Goal: Task Accomplishment & Management: Use online tool/utility

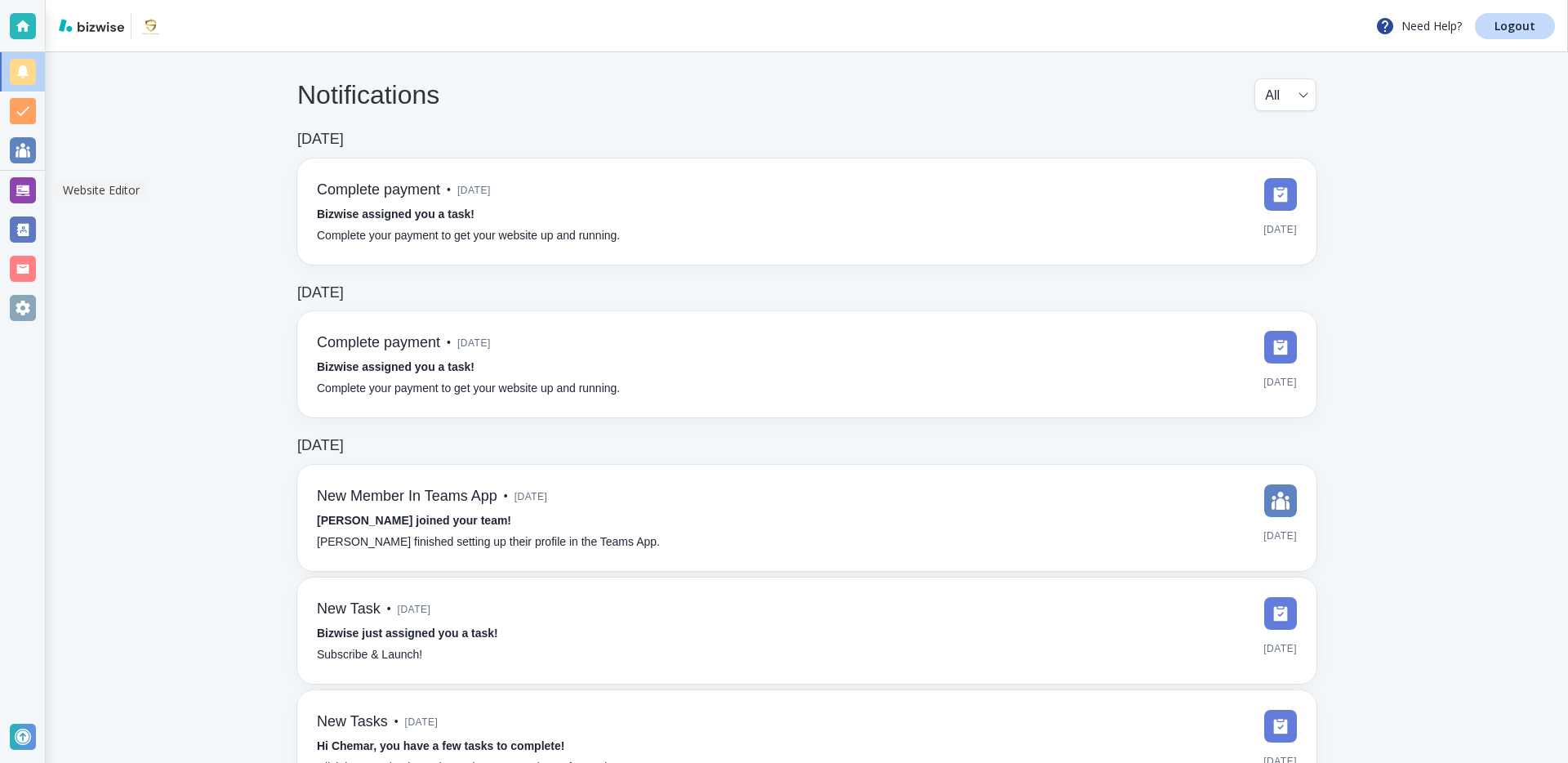
click at [29, 192] on div at bounding box center [23, 190] width 26 height 26
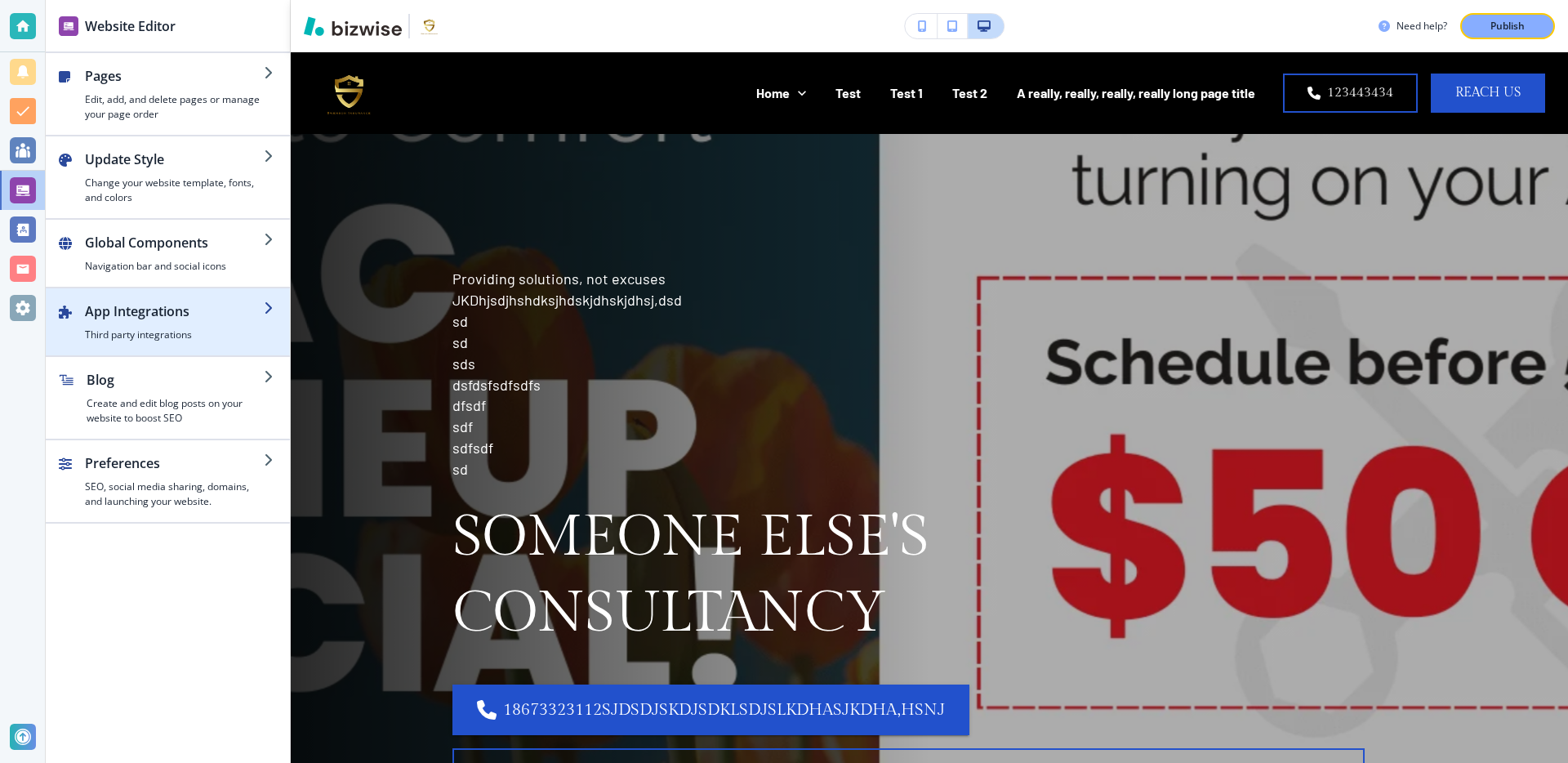
click at [122, 334] on h4 "Third party integrations" at bounding box center [174, 335] width 179 height 15
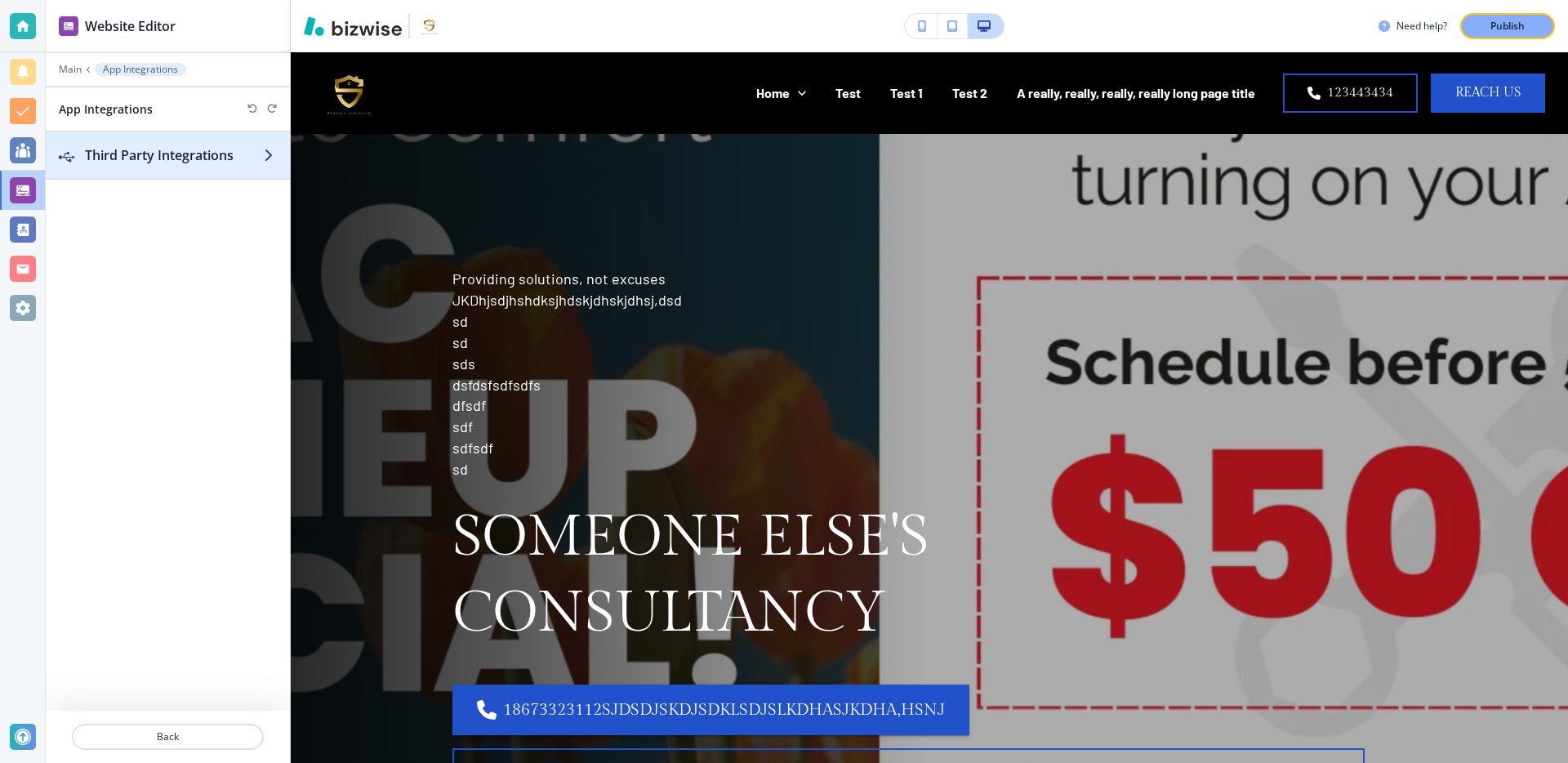
click at [211, 150] on h2 "Third Party Integrations" at bounding box center [174, 155] width 179 height 20
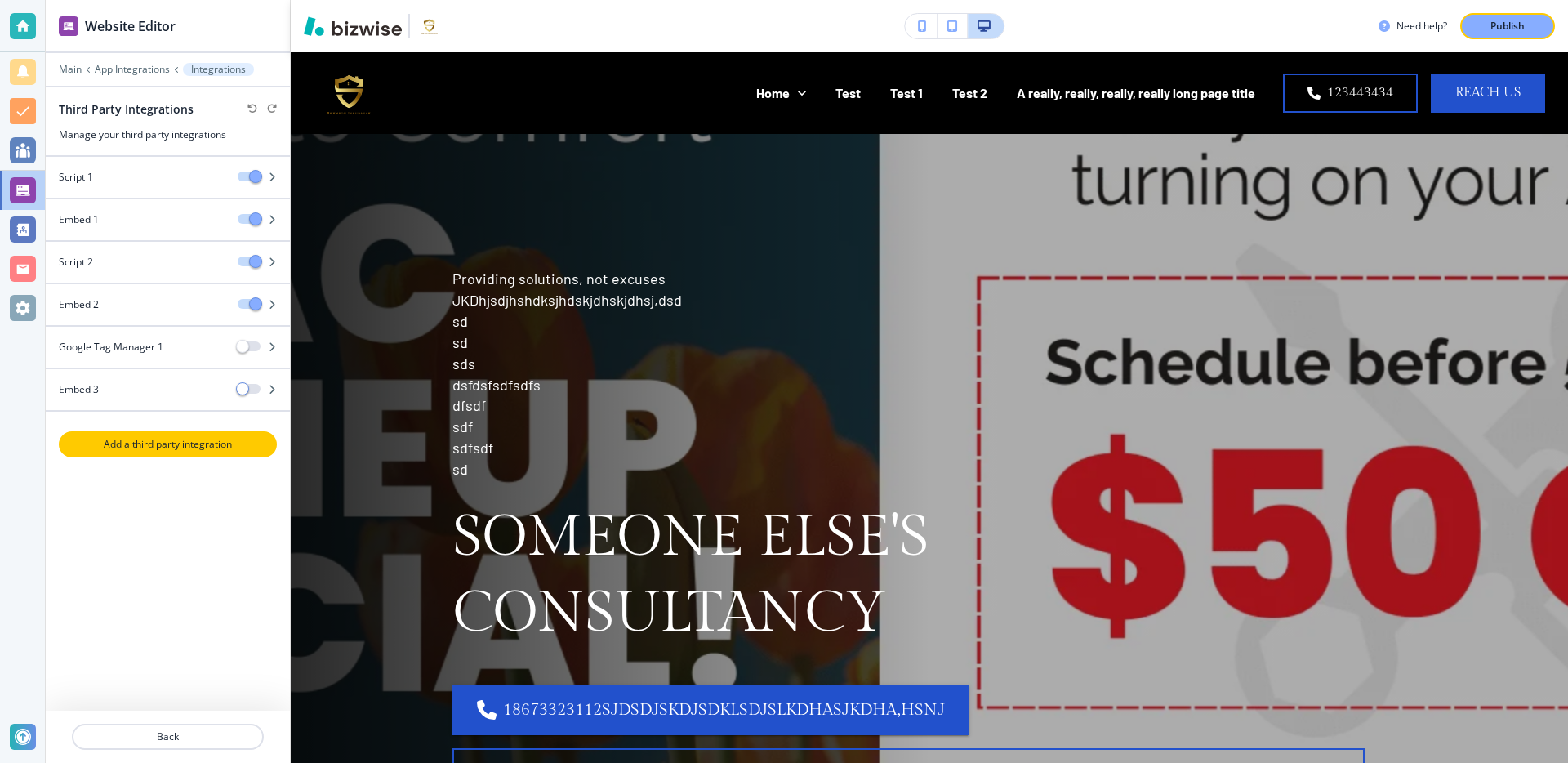
click at [159, 448] on p "Add a third party integration" at bounding box center [168, 444] width 215 height 15
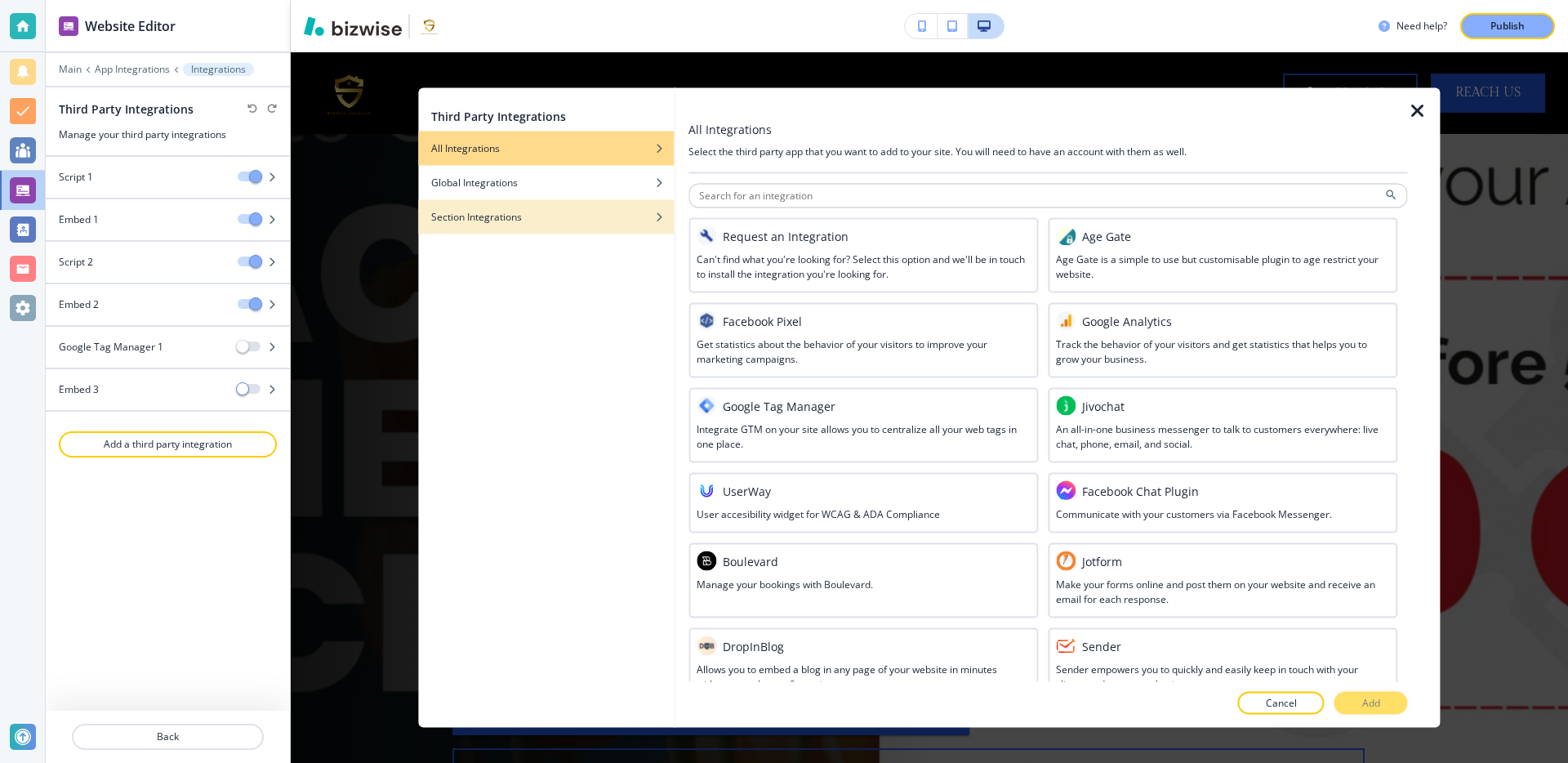
click at [518, 216] on h4 "Section Integrations" at bounding box center [476, 217] width 91 height 15
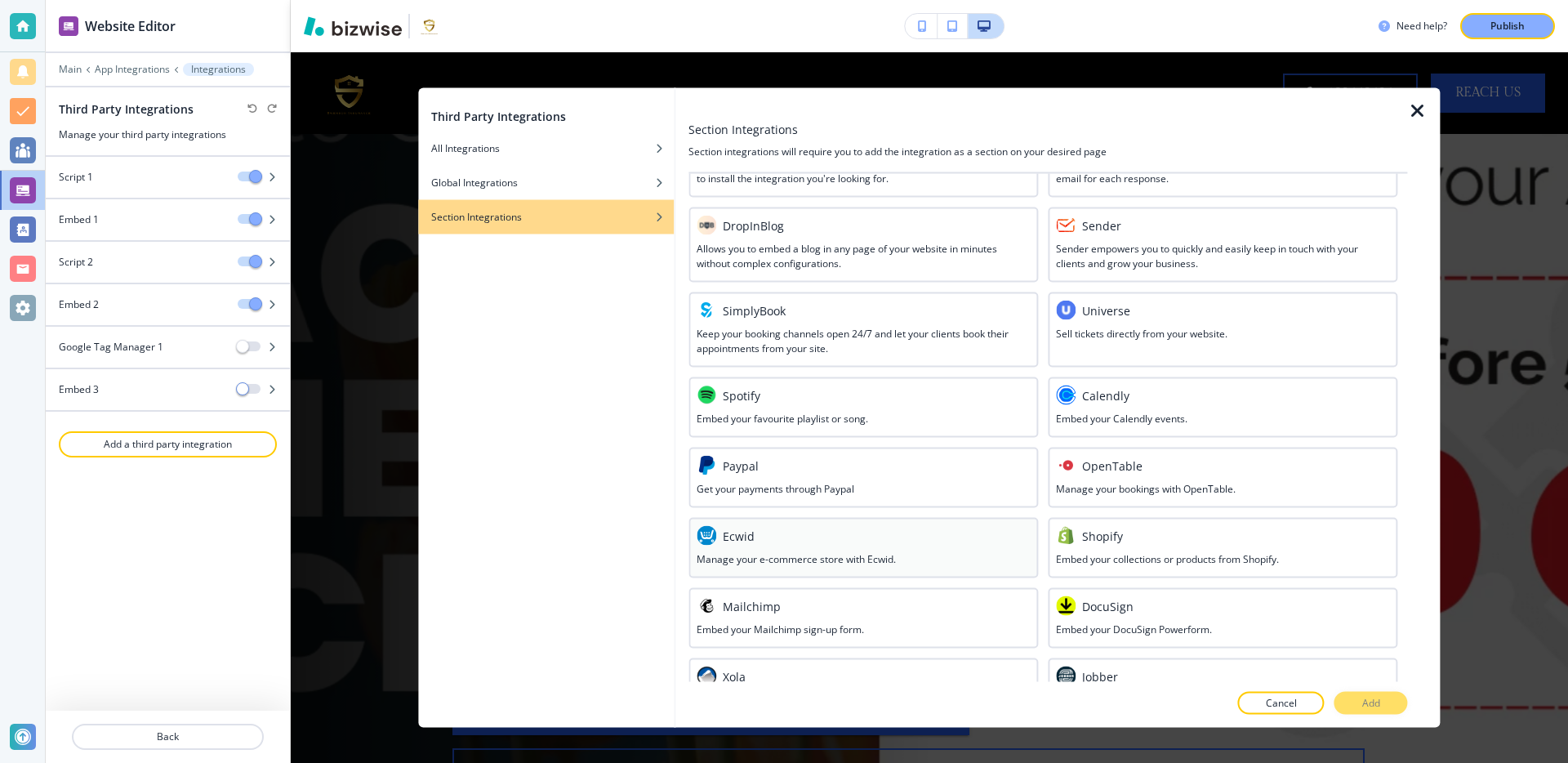
scroll to position [302, 0]
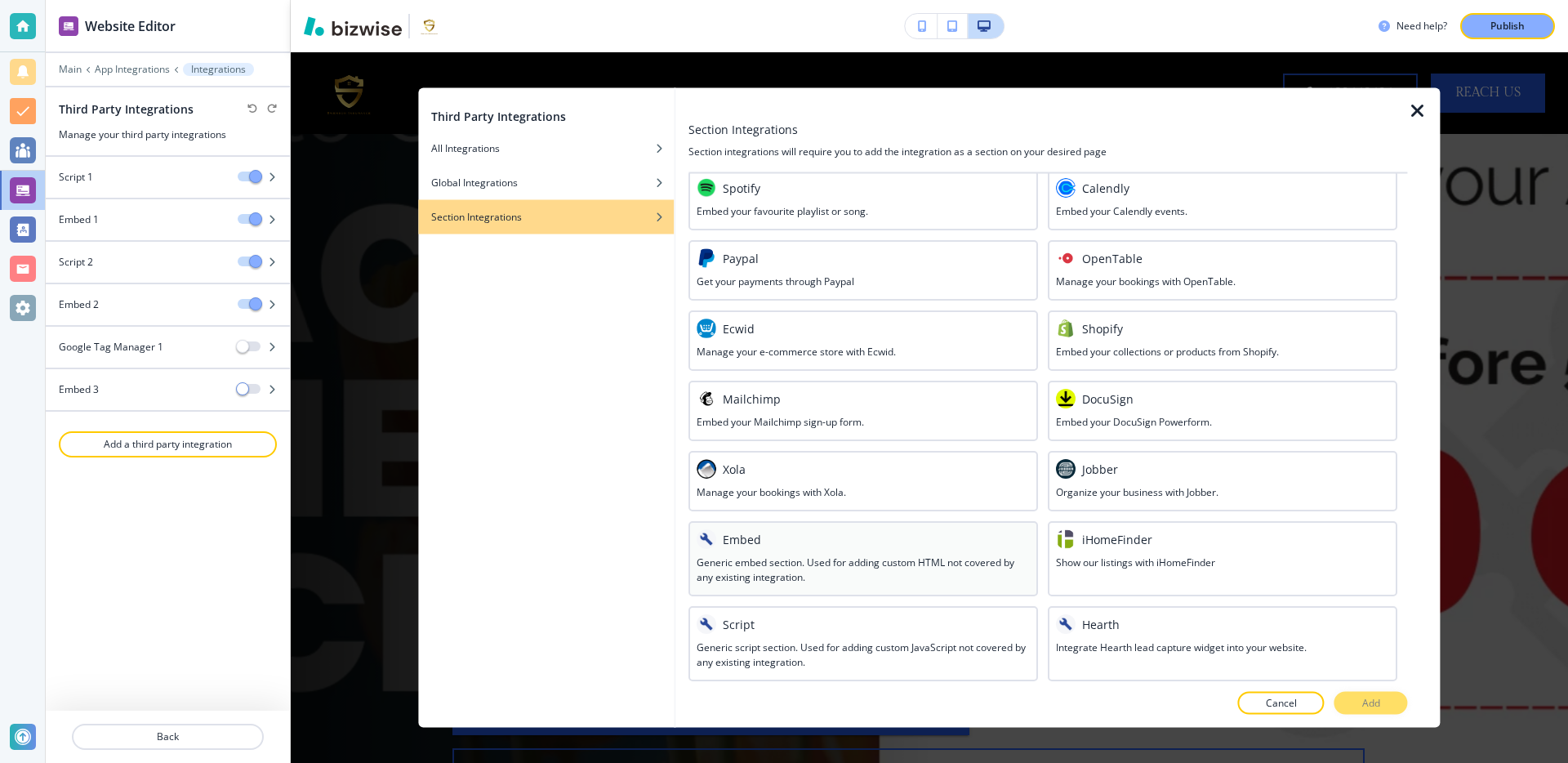
click at [951, 553] on div at bounding box center [863, 553] width 333 height 7
click at [1374, 698] on p "Add" at bounding box center [1371, 703] width 18 height 15
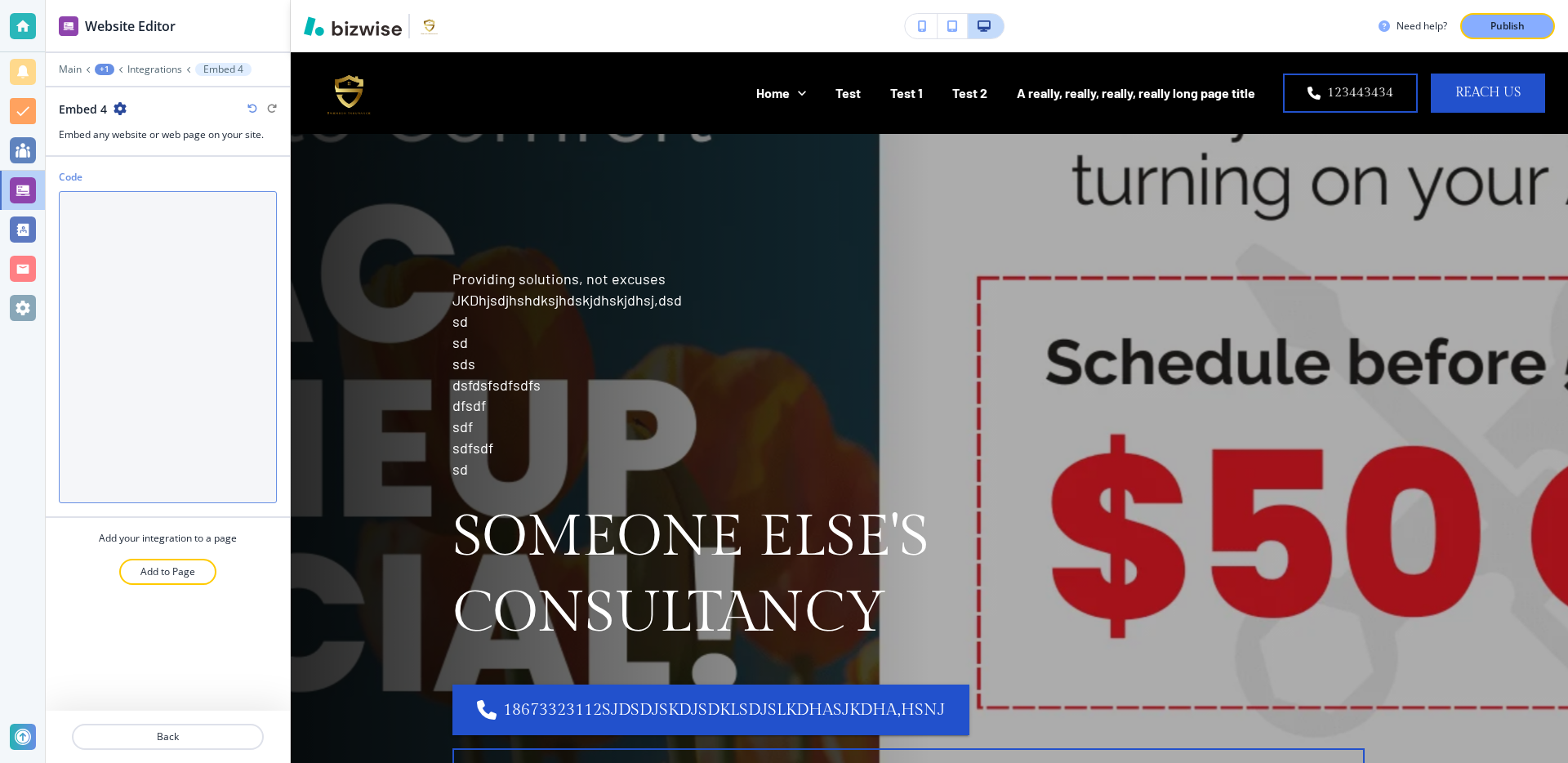
click at [140, 294] on textarea "Code" at bounding box center [168, 347] width 218 height 312
paste textarea "<script src="[URL][DOMAIN_NAME]" type="text/javascript"></script> <healcode-wid…"
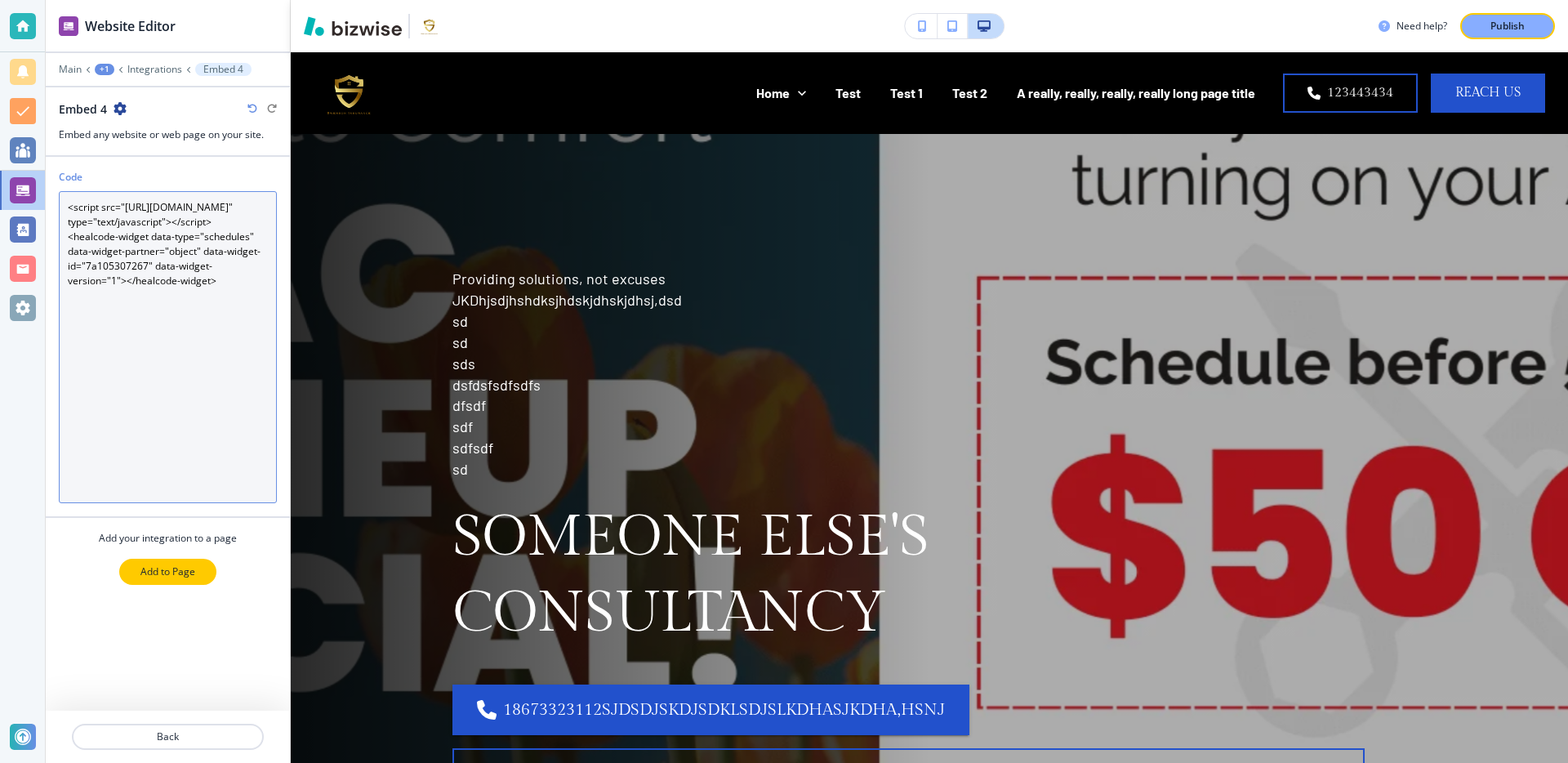
type textarea "<script src="[URL][DOMAIN_NAME]" type="text/javascript"></script> <healcode-wid…"
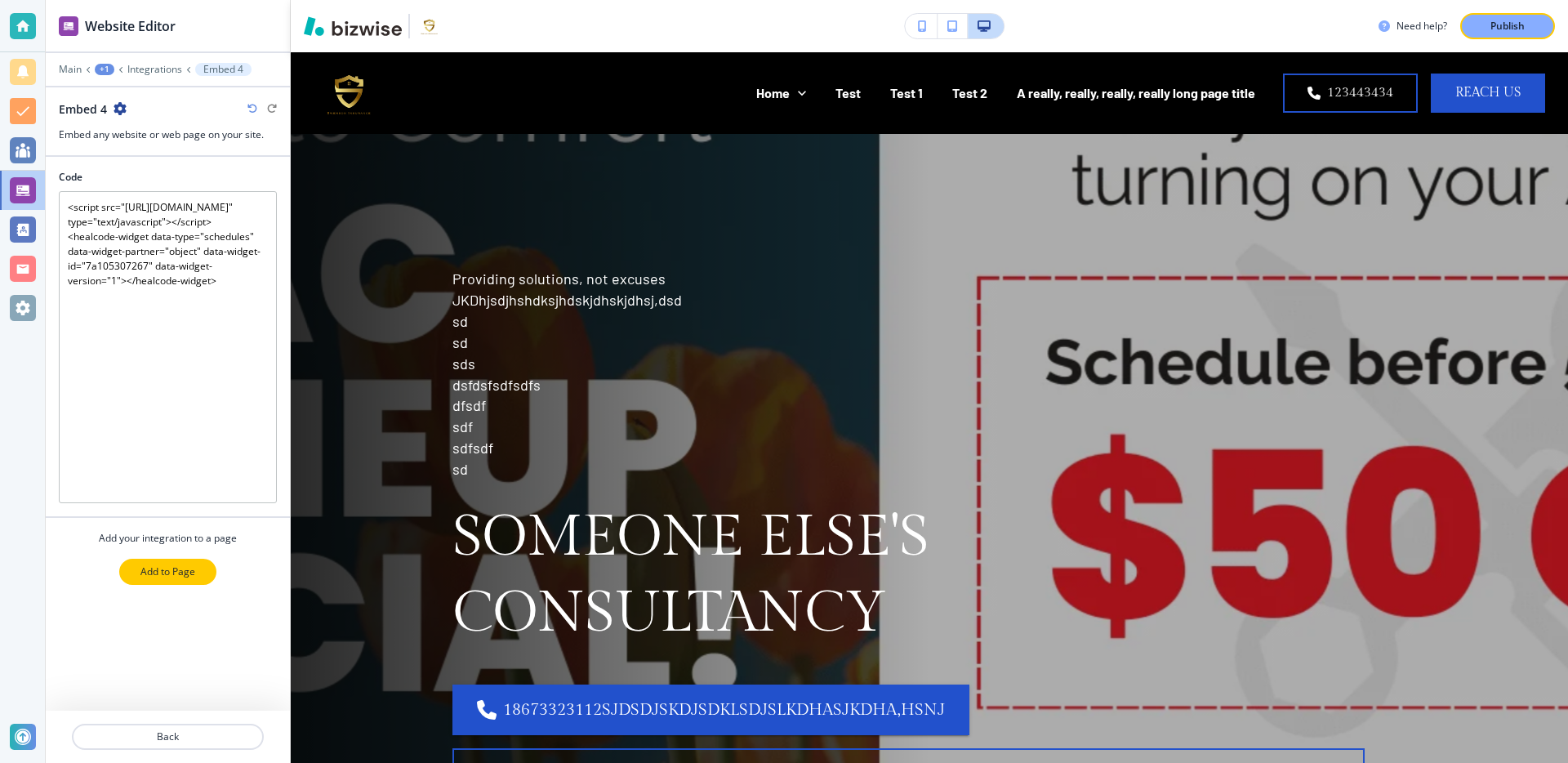
click at [182, 574] on p "Add to Page" at bounding box center [167, 572] width 55 height 15
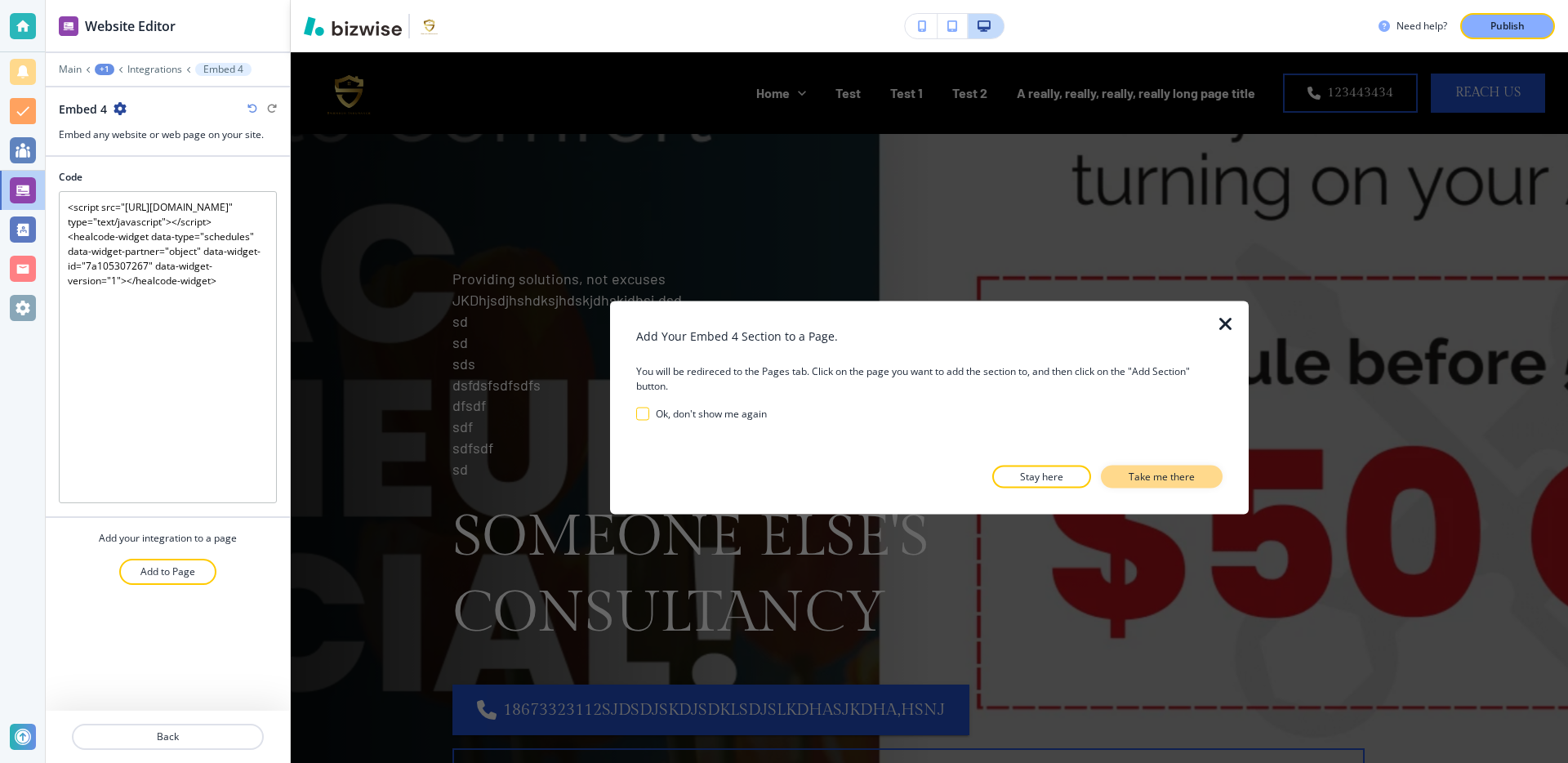
click at [1163, 476] on p "Take me there" at bounding box center [1162, 477] width 66 height 15
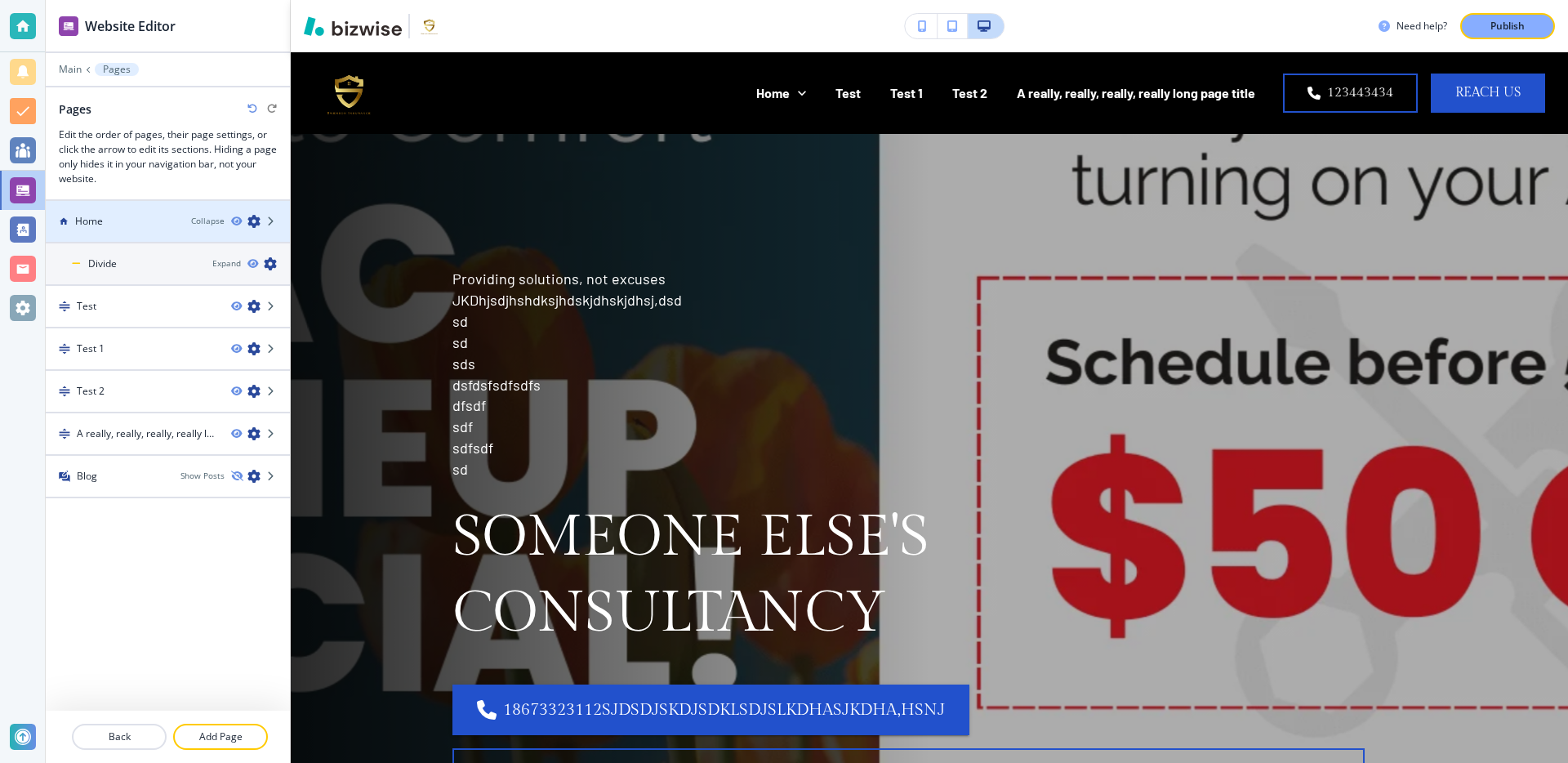
click at [115, 216] on div "Home" at bounding box center [112, 221] width 133 height 15
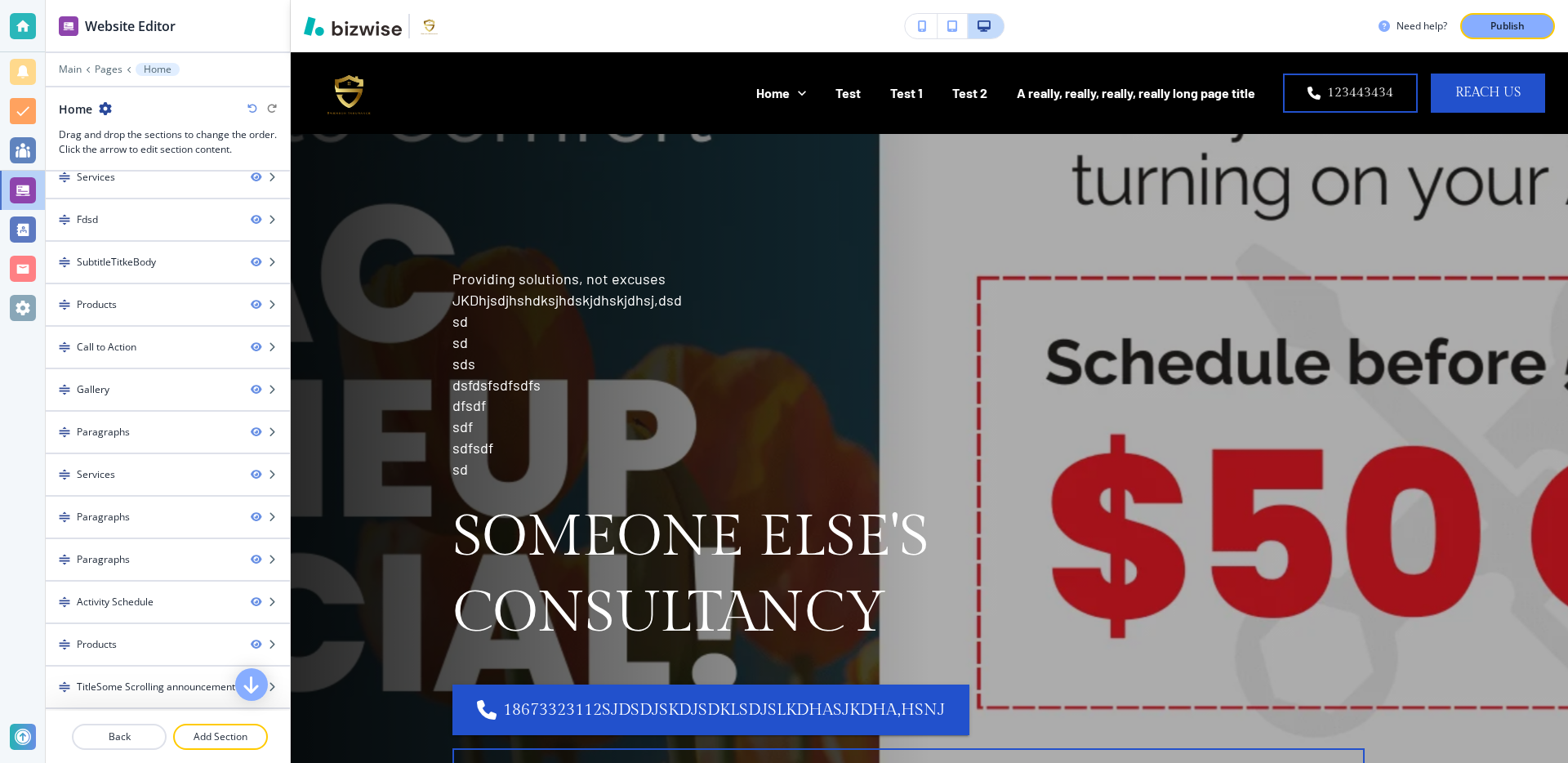
scroll to position [945, 0]
click at [224, 738] on p "Add Section" at bounding box center [220, 737] width 92 height 15
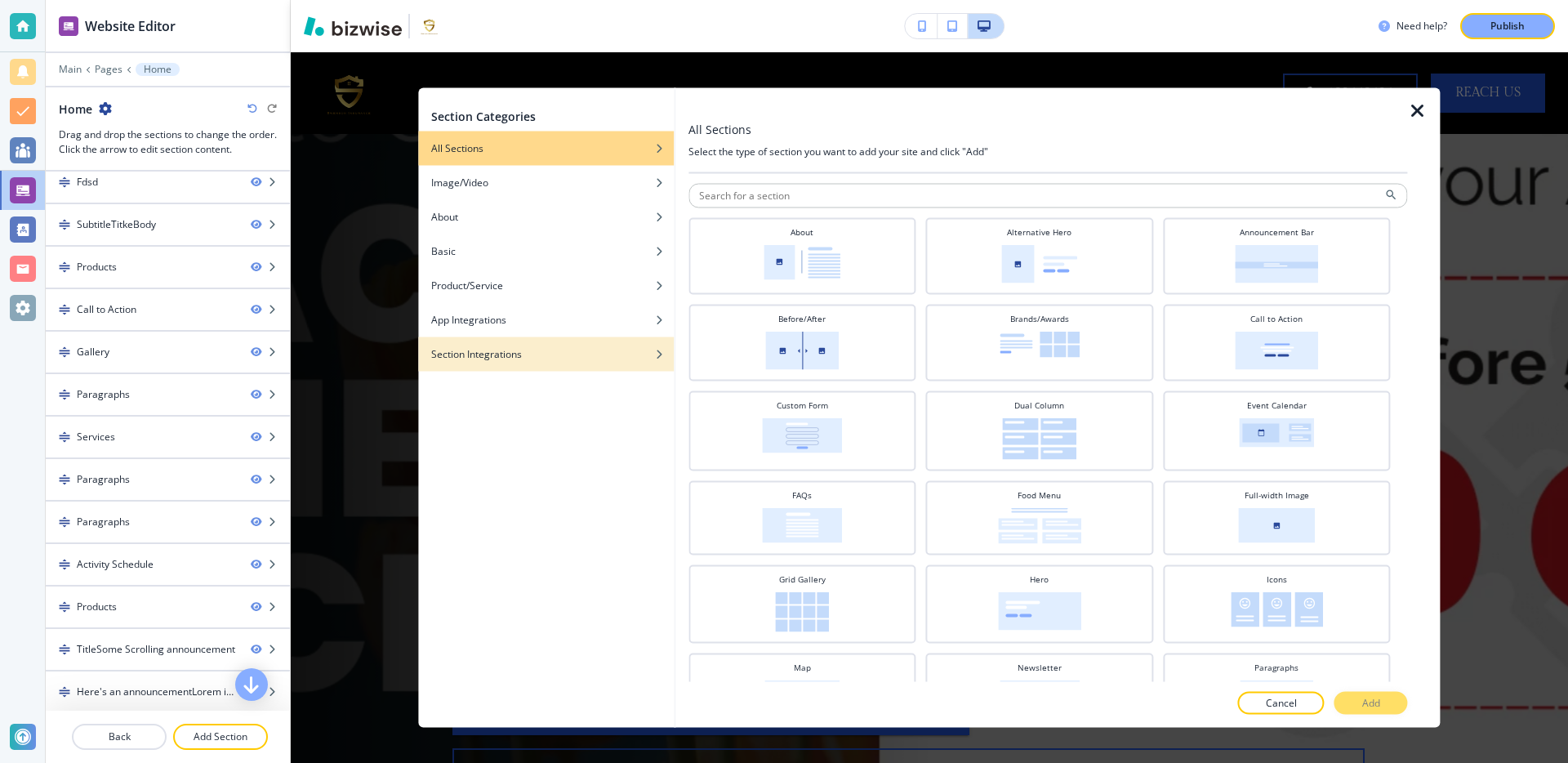
click at [544, 347] on div "Section Integrations" at bounding box center [546, 355] width 256 height 15
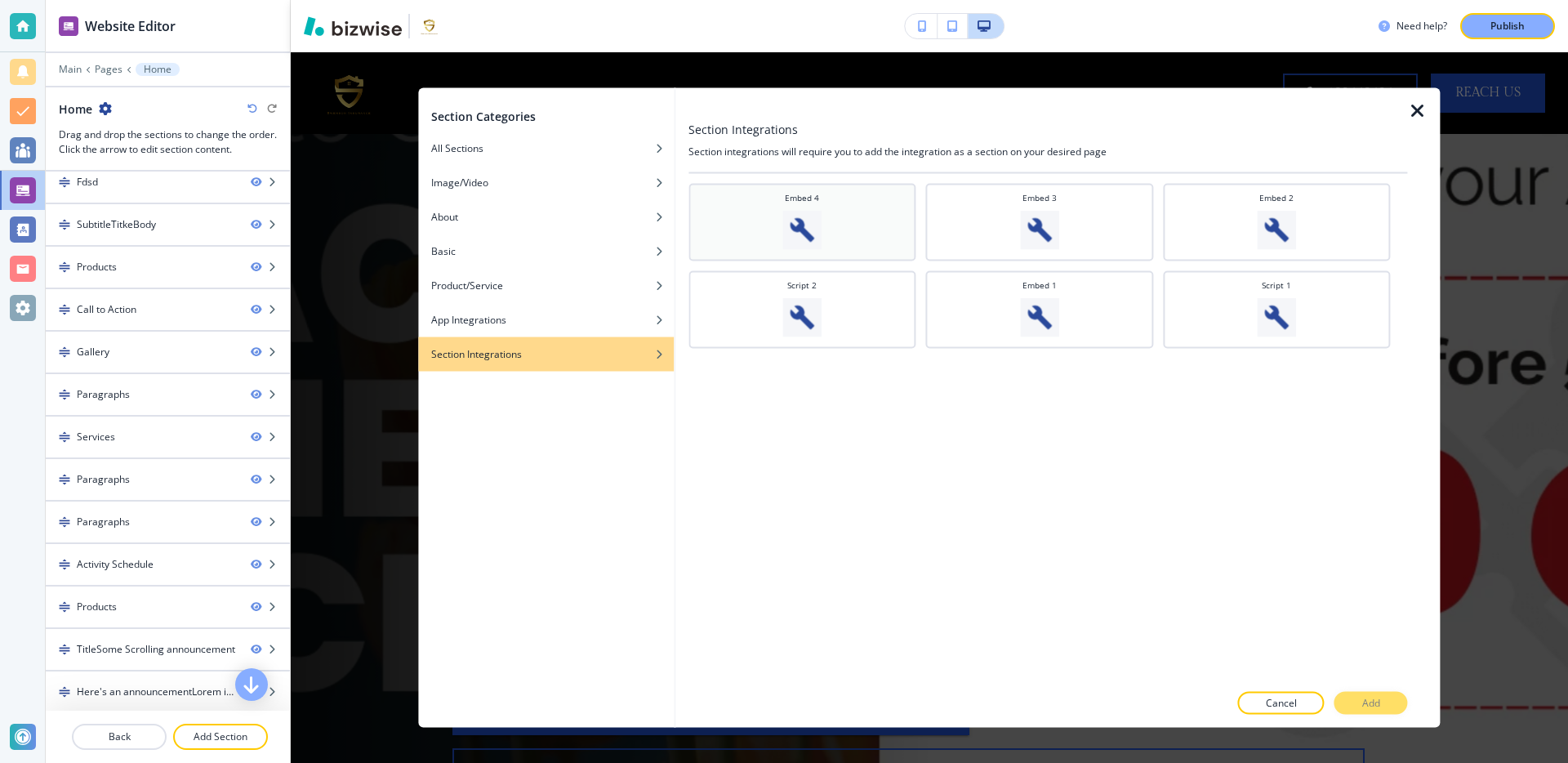
click at [810, 220] on img at bounding box center [802, 230] width 39 height 39
click at [1375, 706] on p "Add" at bounding box center [1371, 703] width 18 height 15
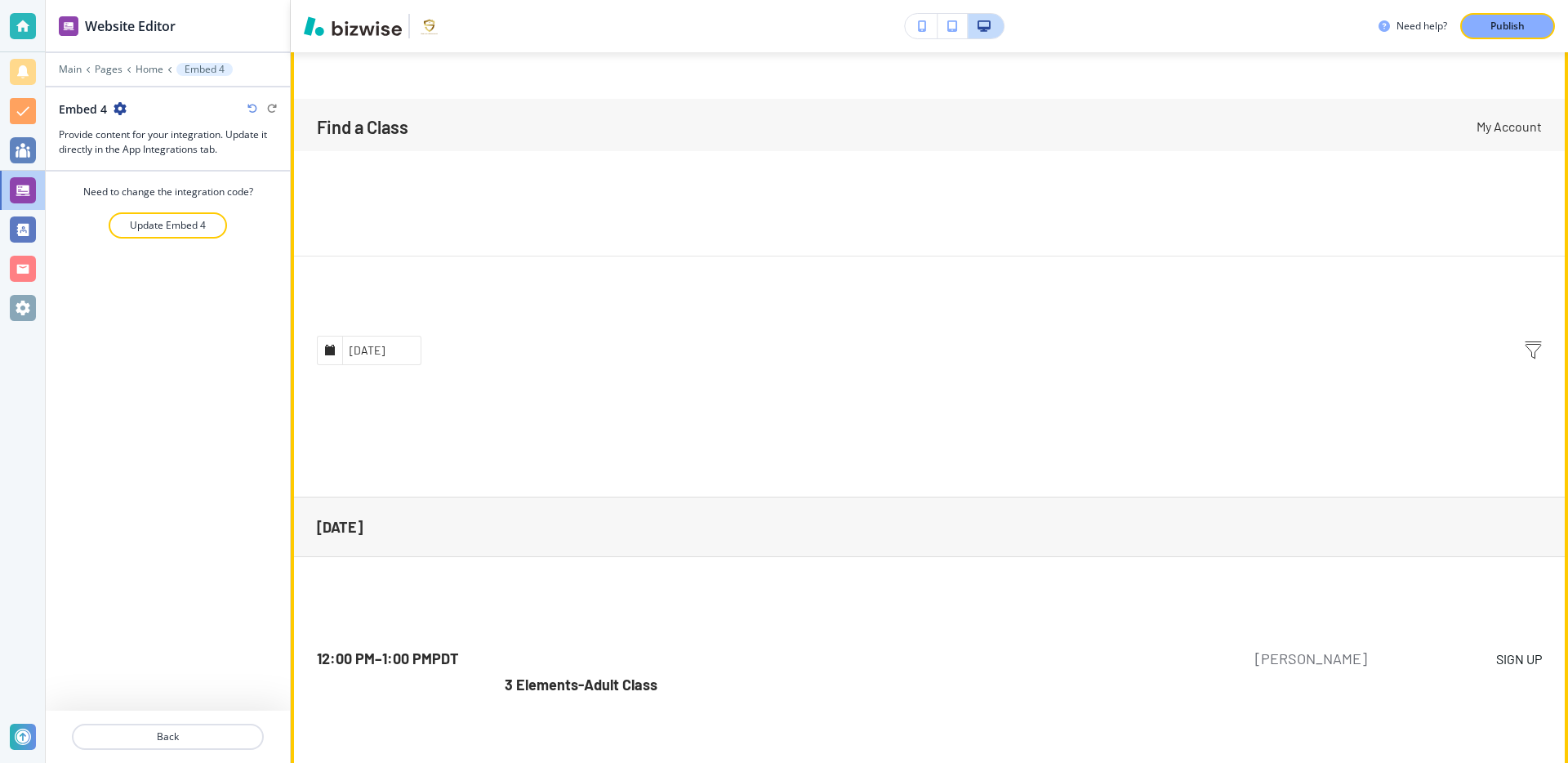
scroll to position [26639, 0]
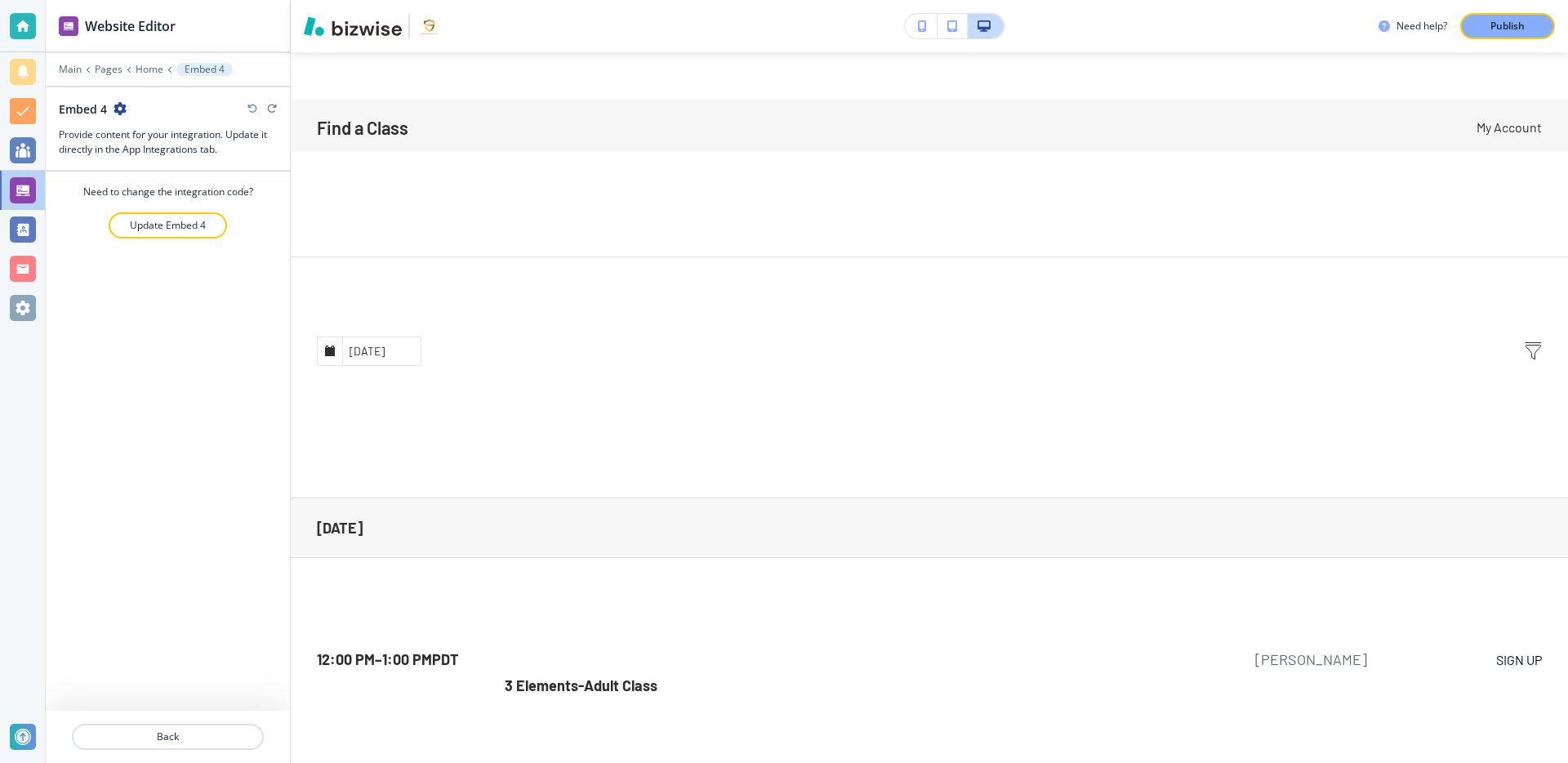
click at [380, 363] on input "[DATE]" at bounding box center [382, 352] width 79 height 28
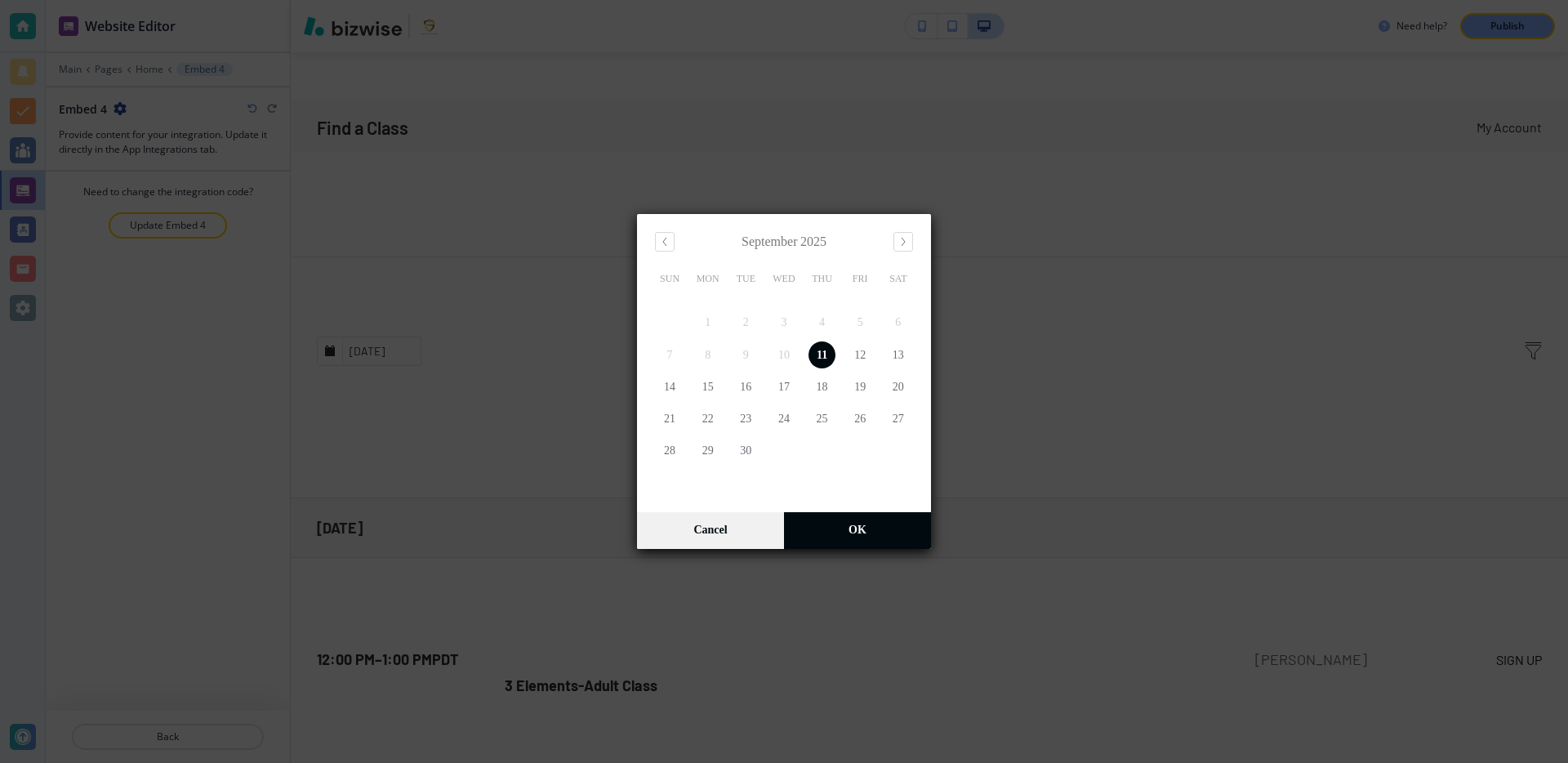
click at [704, 522] on link "Cancel" at bounding box center [710, 530] width 147 height 37
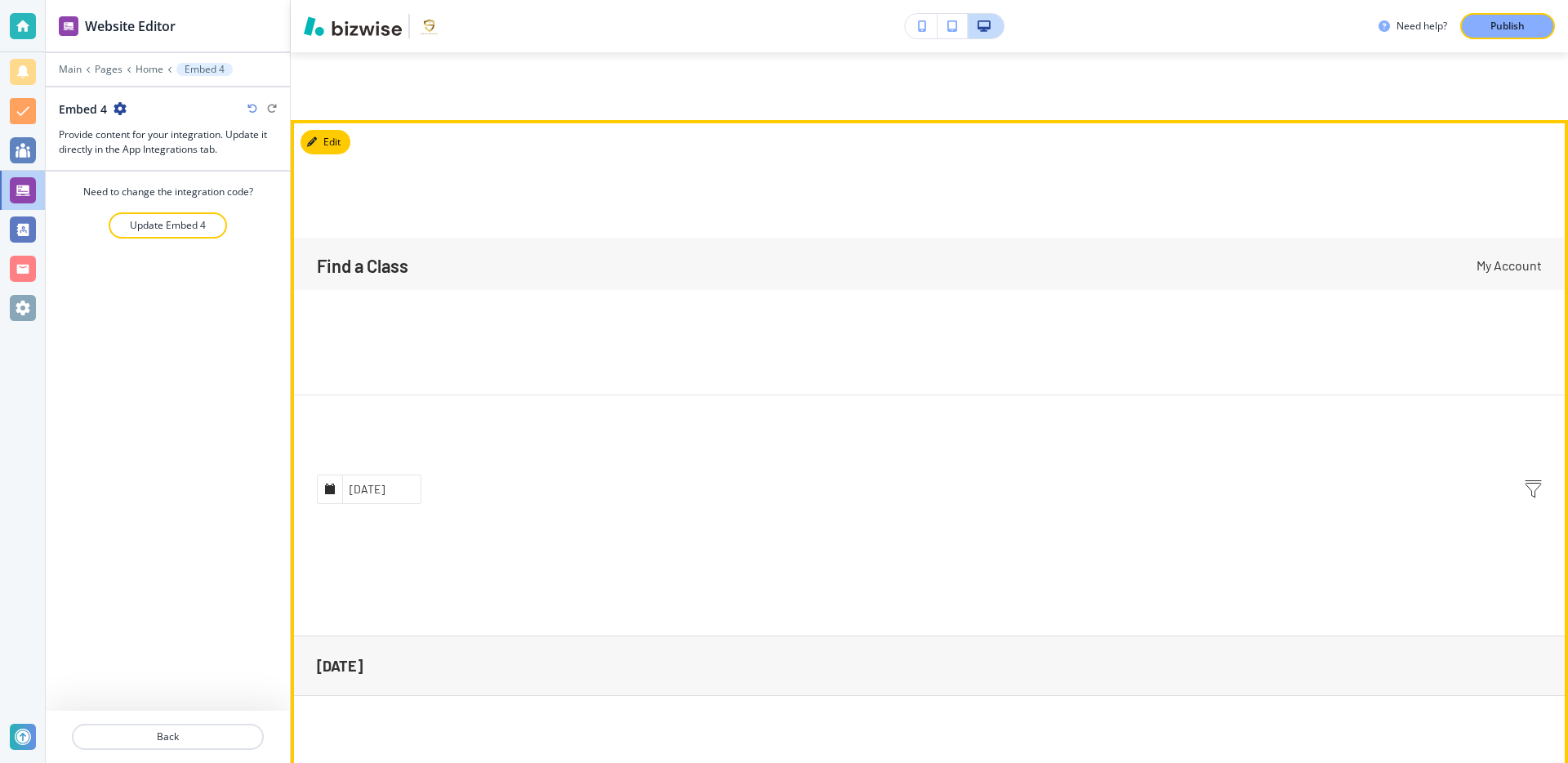
scroll to position [26492, 0]
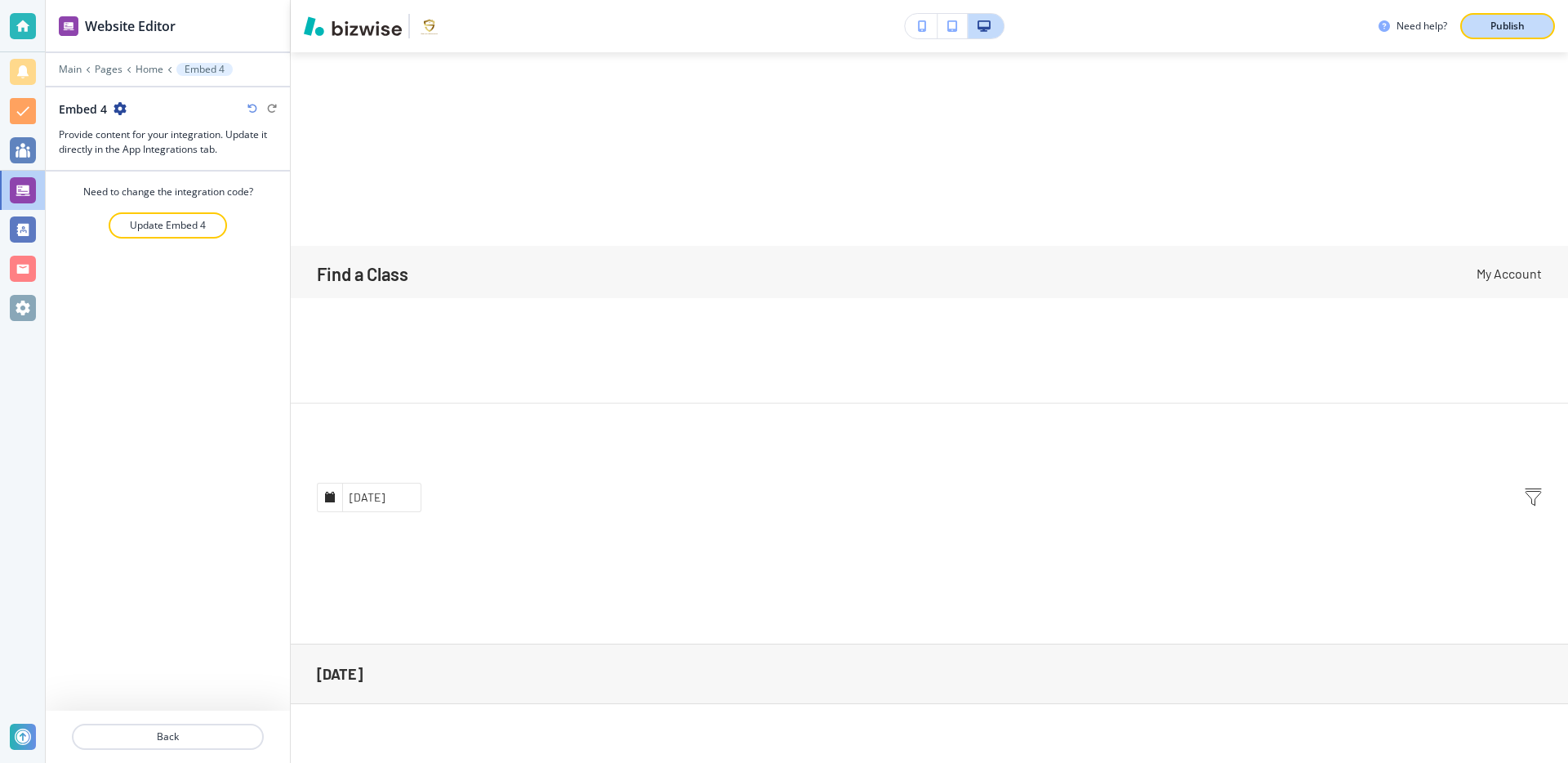
click at [1502, 23] on p "Publish" at bounding box center [1508, 26] width 34 height 15
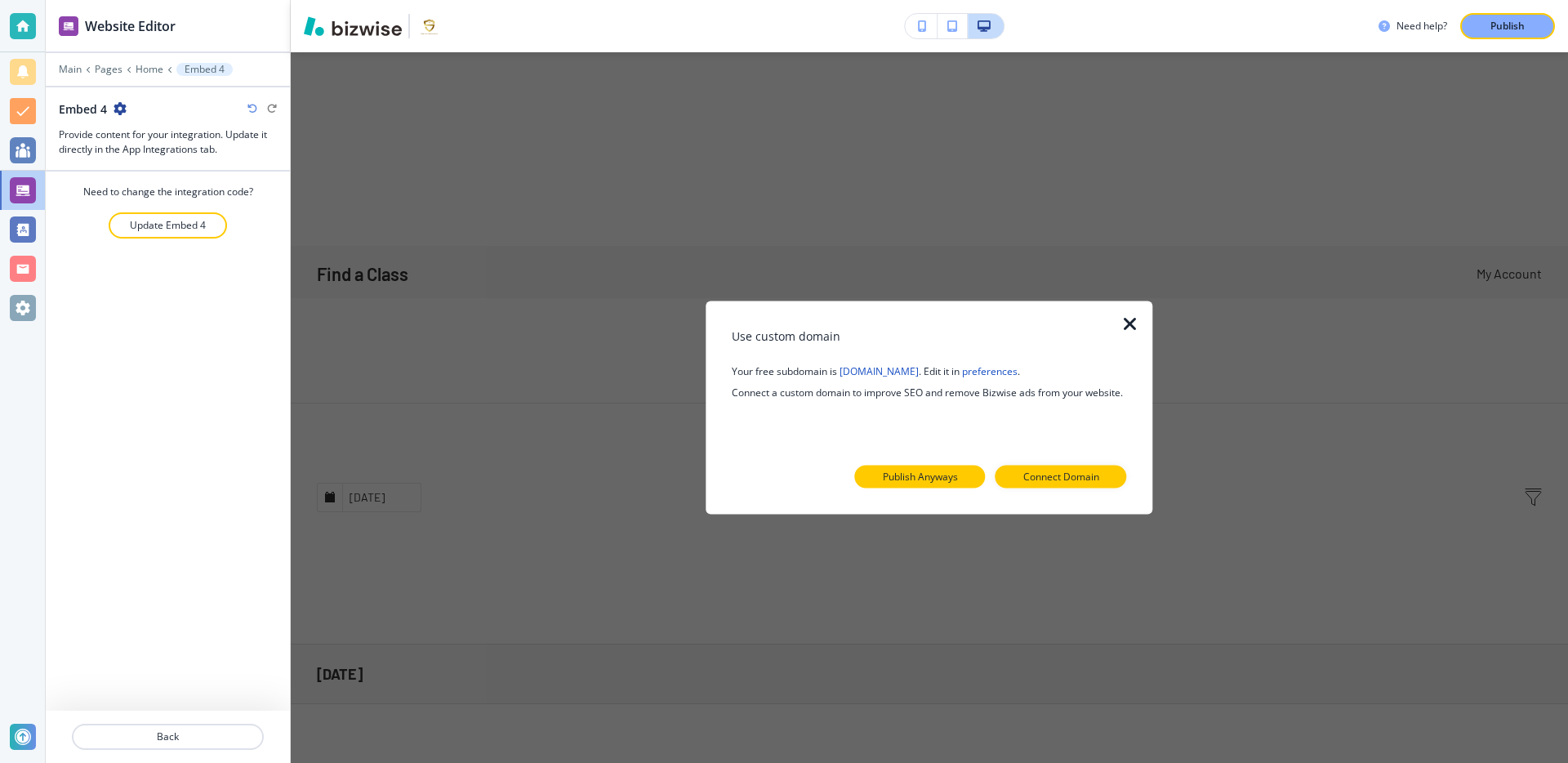
click at [941, 475] on p "Publish Anyways" at bounding box center [921, 477] width 75 height 15
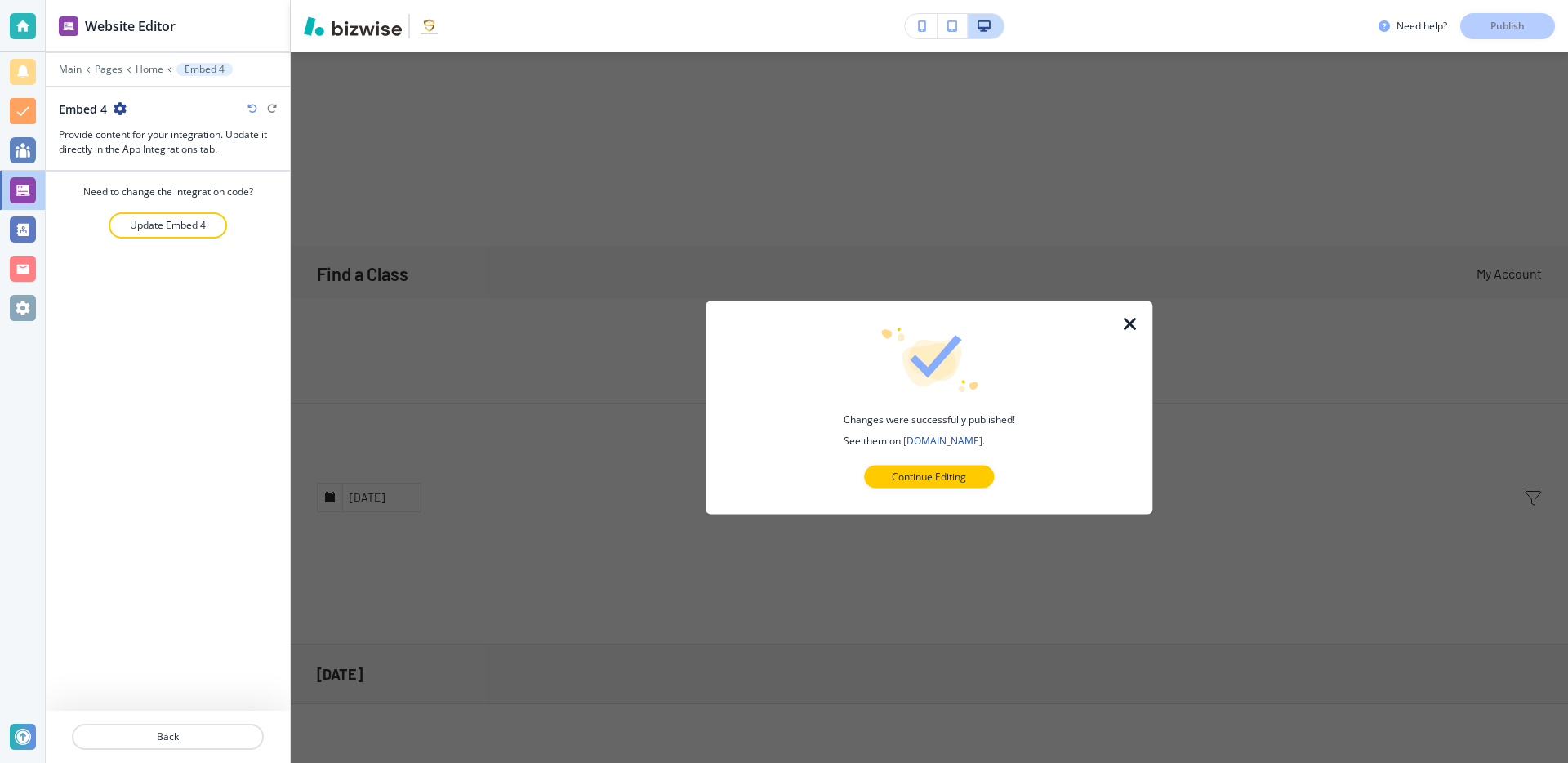
click at [1129, 316] on icon "button" at bounding box center [1131, 325] width 20 height 20
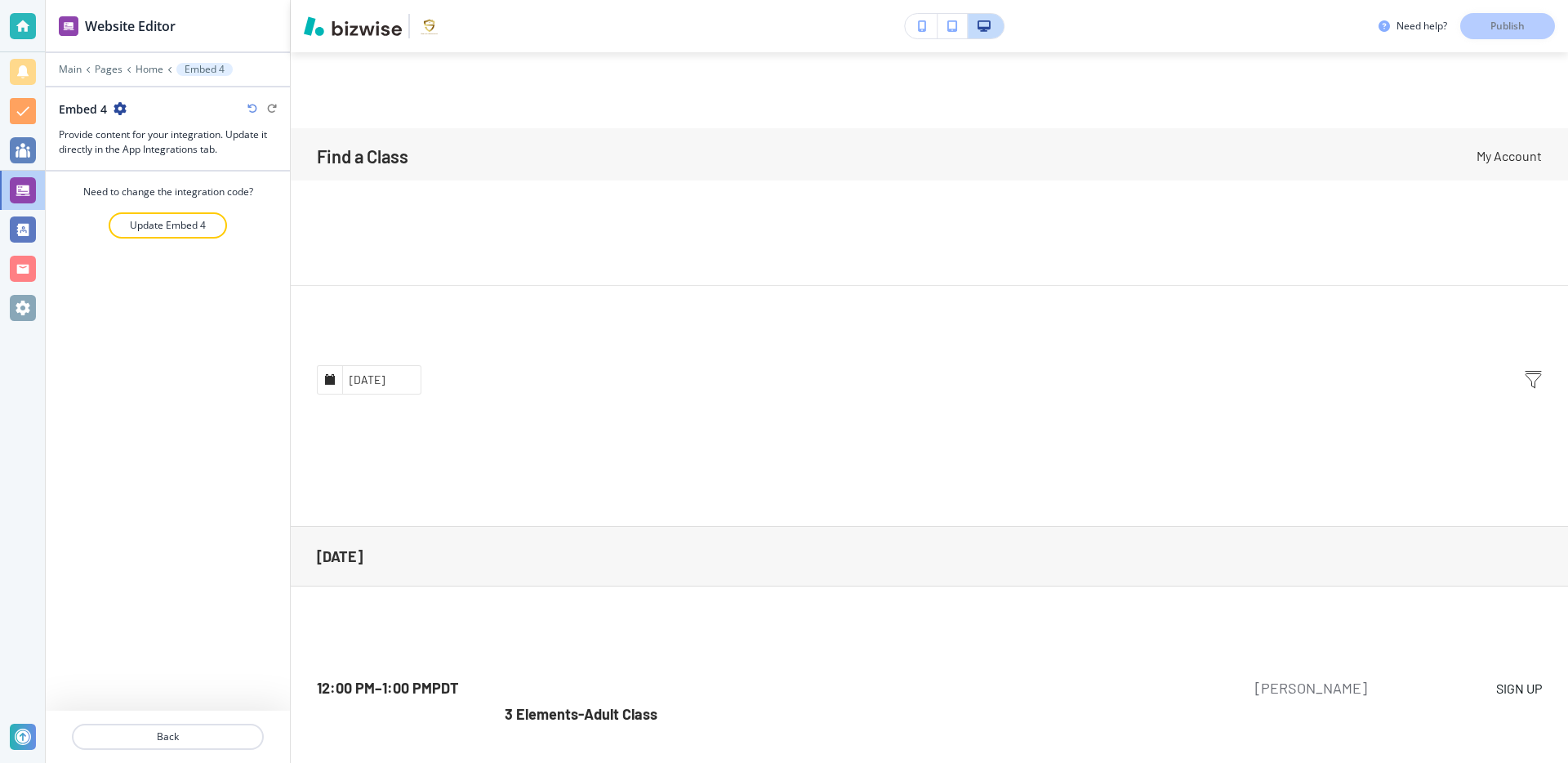
scroll to position [26627, 0]
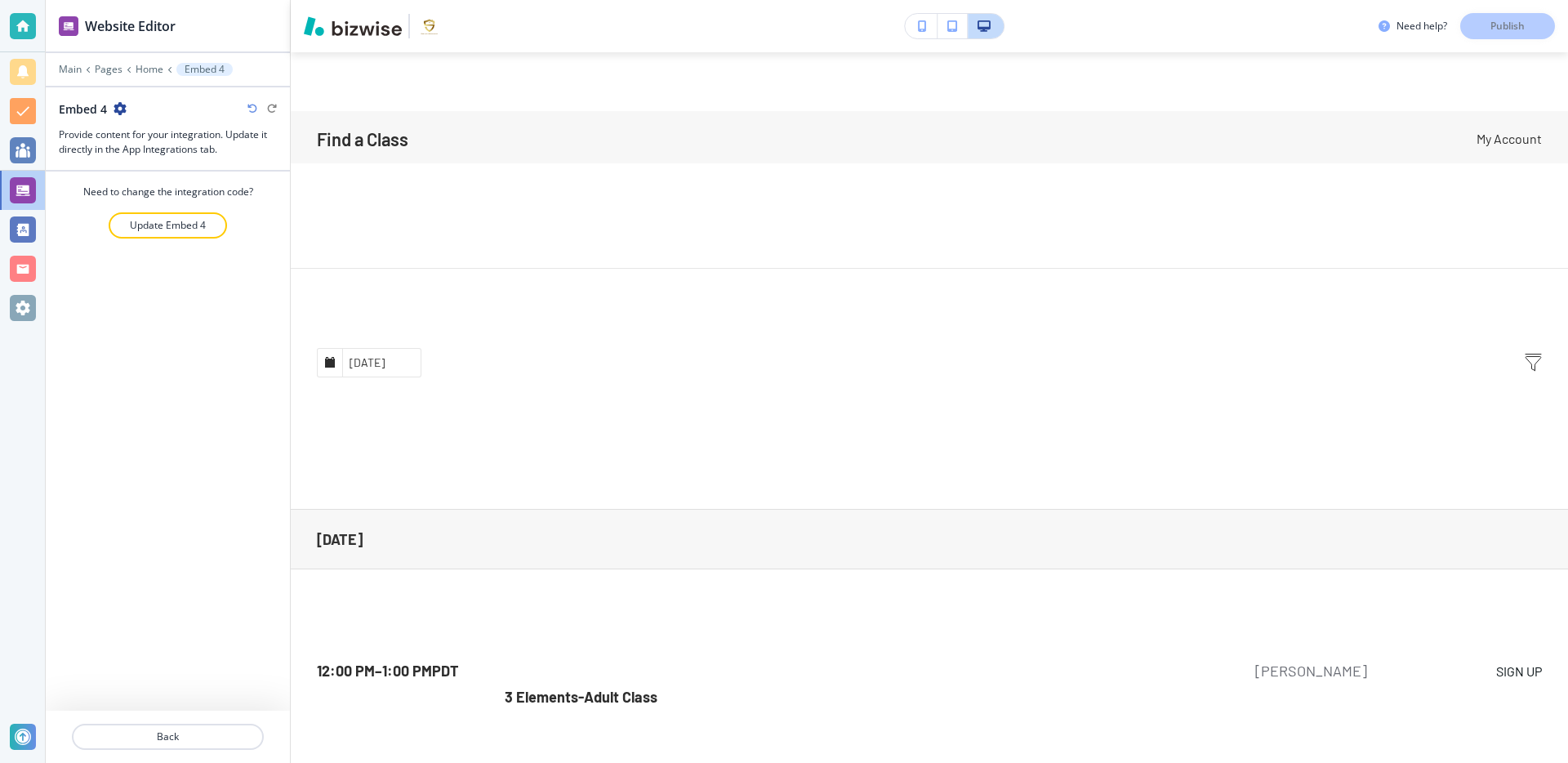
click at [933, 16] on button "button" at bounding box center [922, 26] width 33 height 25
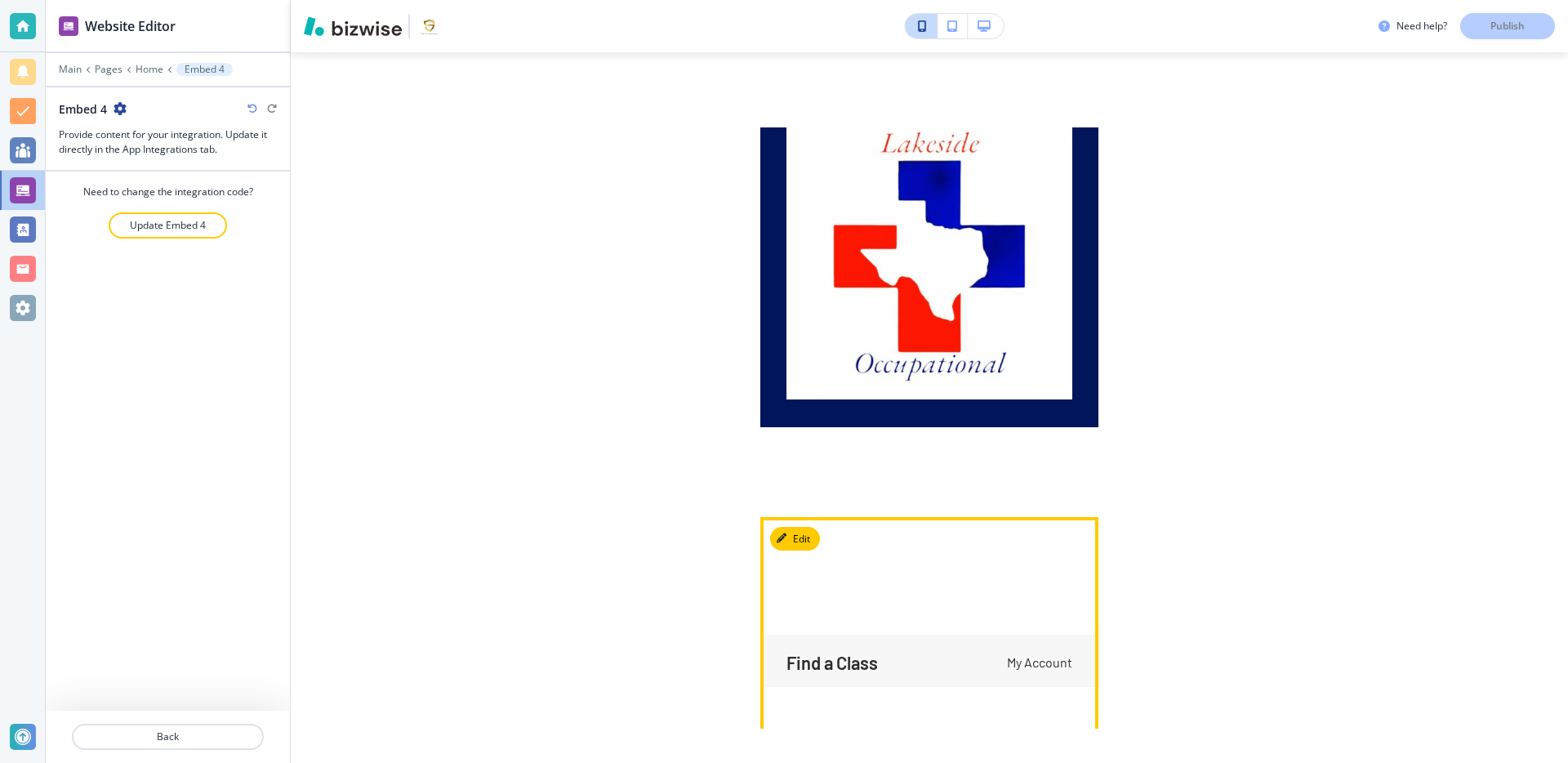
scroll to position [26124, 0]
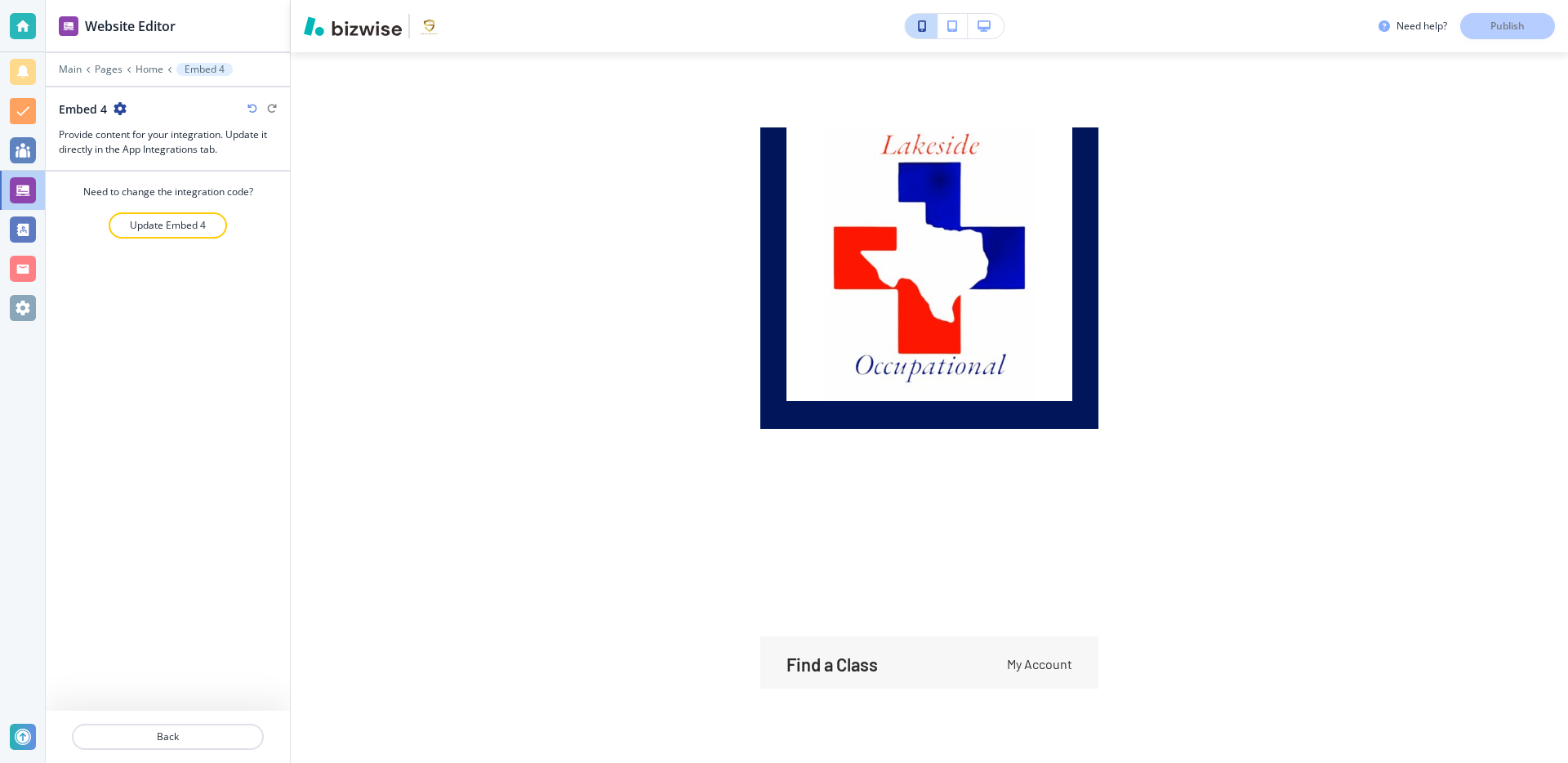
click at [983, 30] on icon "button" at bounding box center [984, 26] width 13 height 11
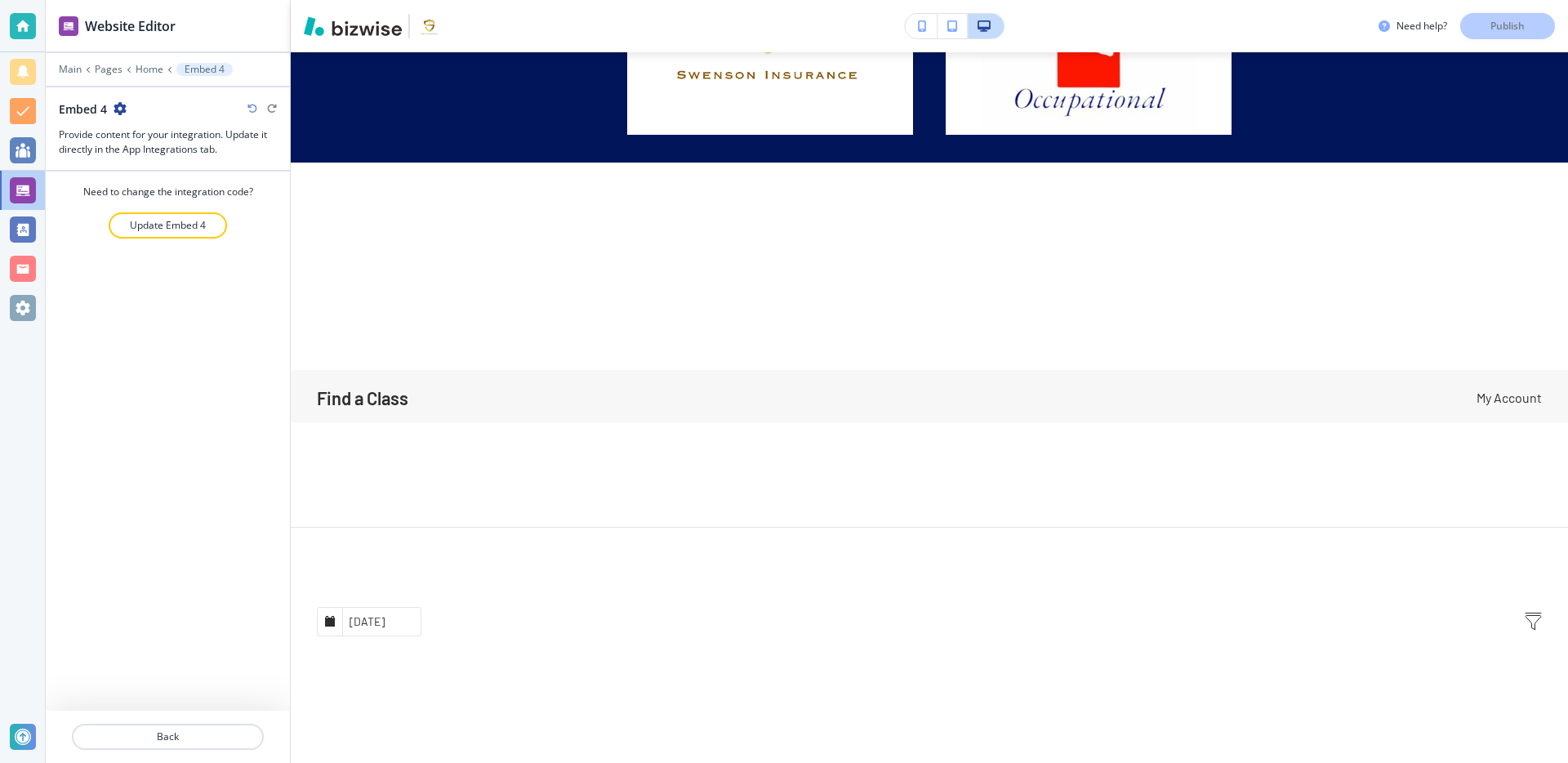
scroll to position [22502, 0]
